Goal: Navigation & Orientation: Find specific page/section

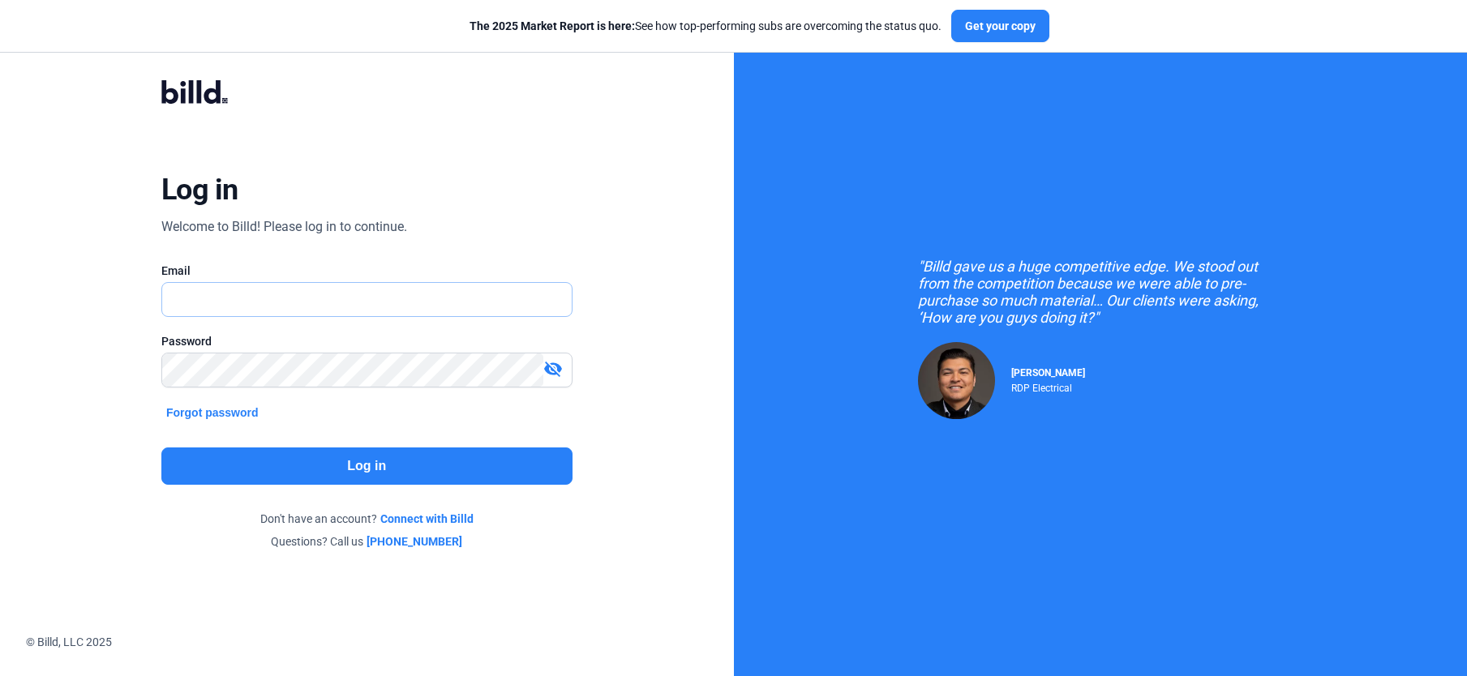
type input "[PERSON_NAME][EMAIL_ADDRESS][DOMAIN_NAME]"
click at [277, 477] on button "Log in" at bounding box center [366, 466] width 411 height 37
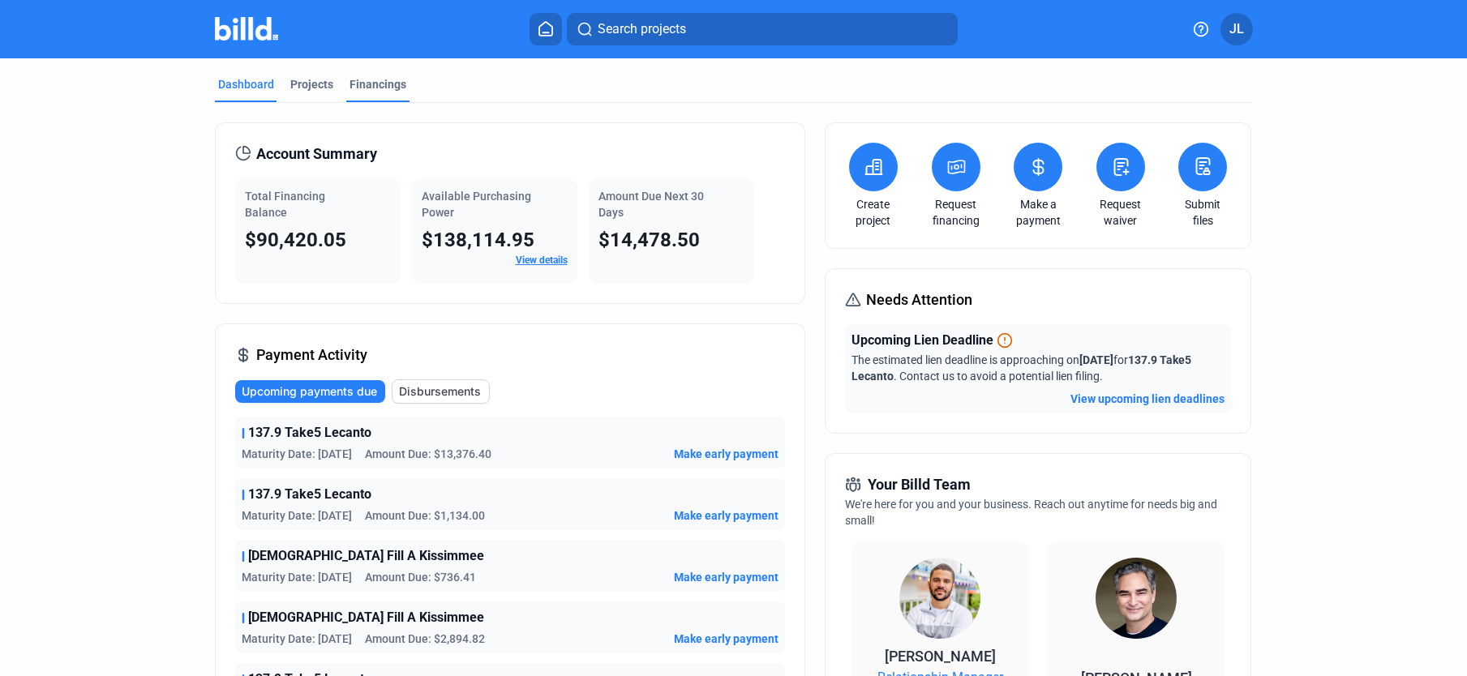
drag, startPoint x: 307, startPoint y: 88, endPoint x: 343, endPoint y: 92, distance: 36.8
click at [307, 88] on div "Projects" at bounding box center [311, 84] width 43 height 16
